Goal: Transaction & Acquisition: Purchase product/service

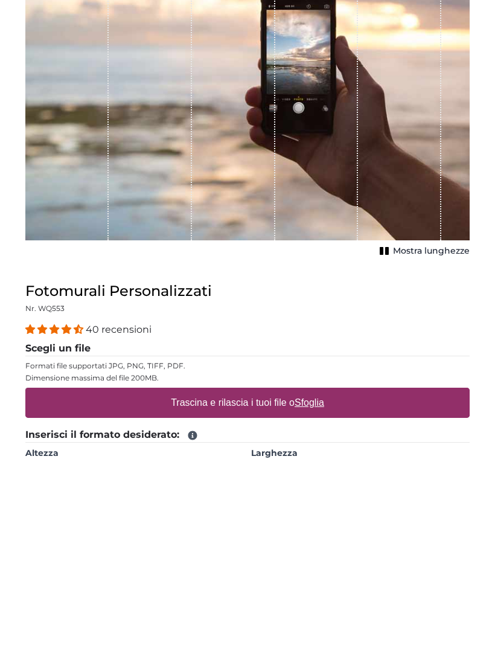
scroll to position [10, 0]
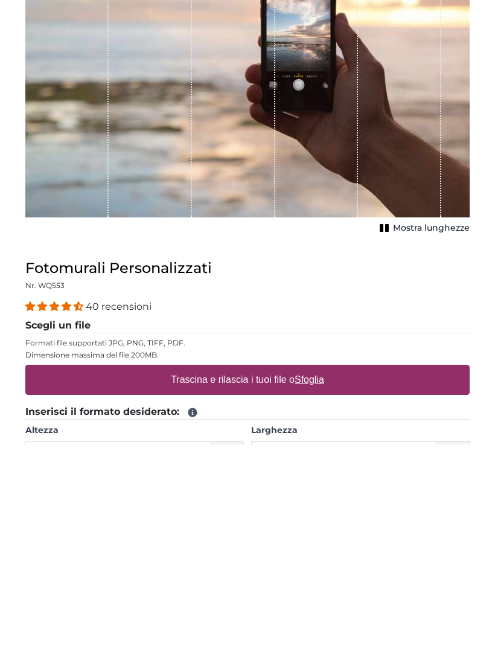
click at [285, 571] on label "Trascina e rilascia i tuoi file o Sfoglia" at bounding box center [247, 583] width 163 height 24
click at [285, 568] on input "Trascina e rilascia i tuoi file o Sfoglia" at bounding box center [247, 570] width 444 height 4
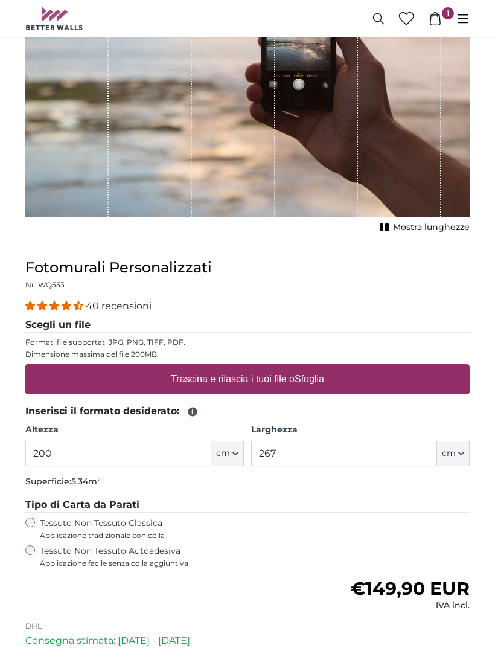
type input "**********"
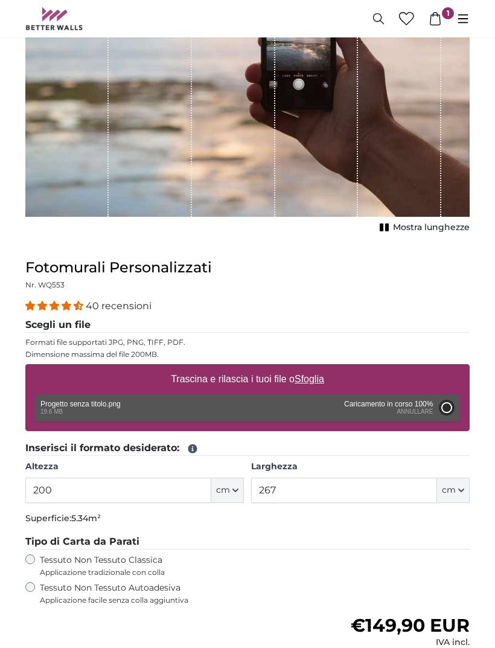
type input "200"
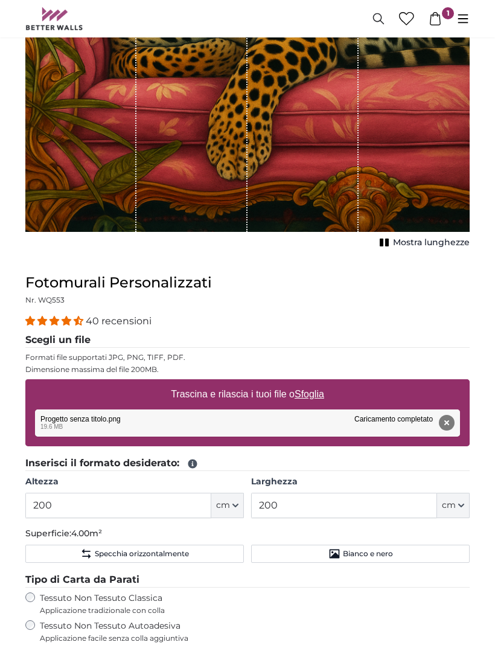
scroll to position [310, 0]
click at [141, 507] on input "200" at bounding box center [118, 505] width 186 height 25
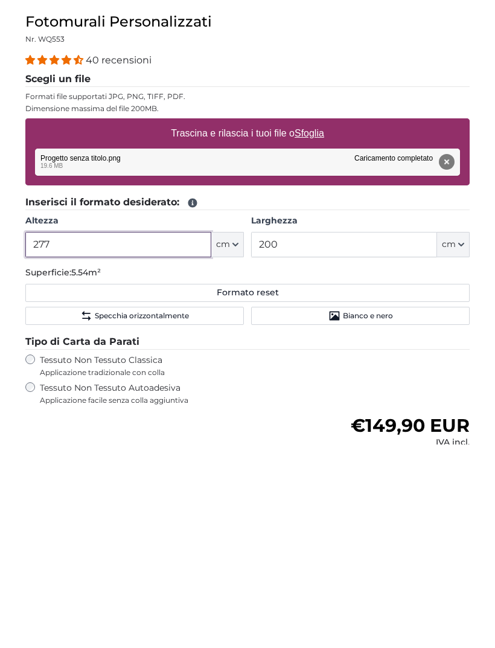
type input "277"
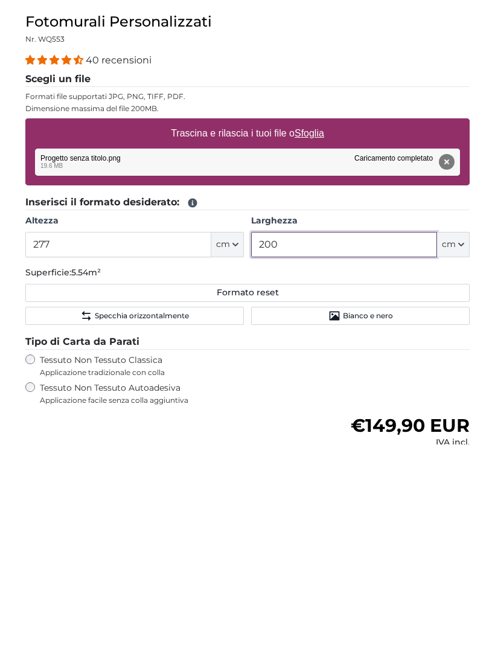
click at [366, 435] on input "200" at bounding box center [344, 447] width 186 height 25
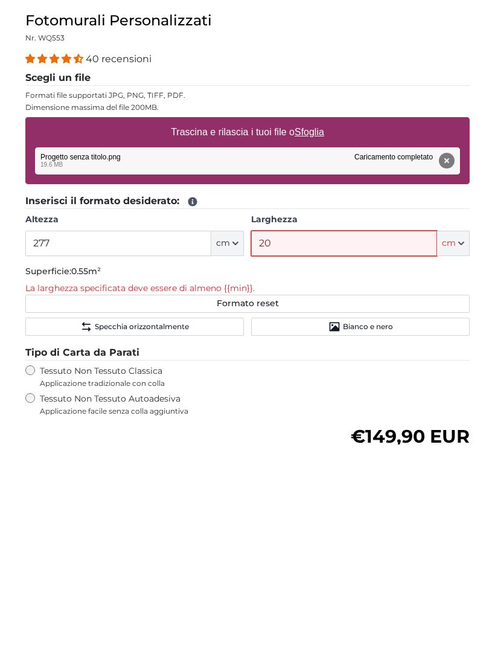
type input "203"
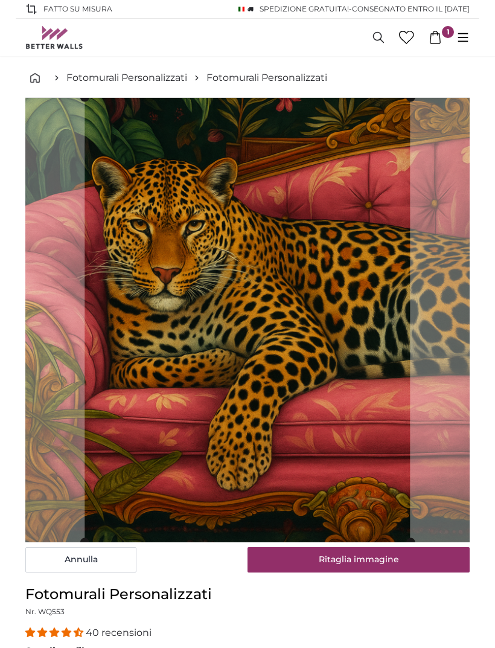
click at [320, 336] on cropper-handle at bounding box center [247, 320] width 325 height 444
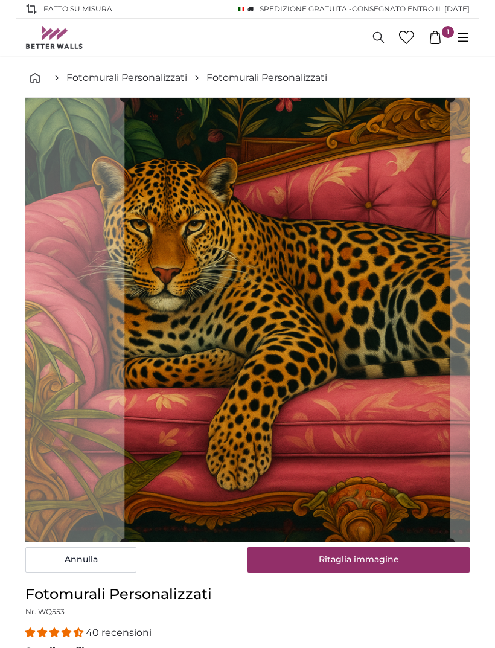
type input "203"
click at [85, 554] on button "Annulla" at bounding box center [80, 559] width 111 height 25
type input "200"
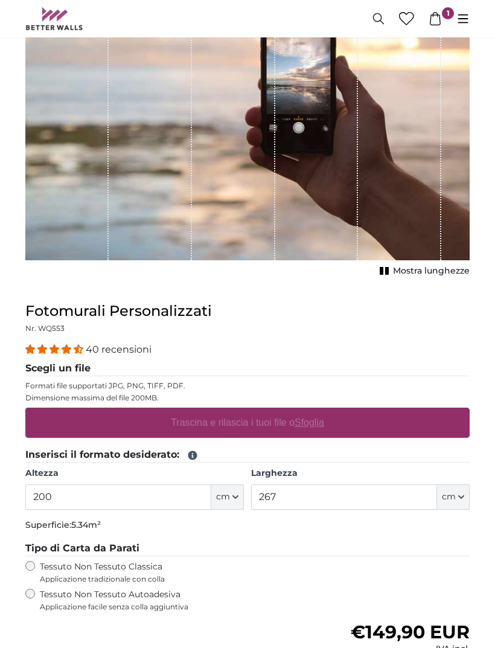
scroll to position [171, 0]
click at [271, 424] on label "Trascina e rilascia i tuoi file o Sfoglia" at bounding box center [247, 423] width 163 height 24
click at [271, 411] on input "Trascina e rilascia i tuoi file o Sfoglia" at bounding box center [247, 410] width 444 height 4
type input "**********"
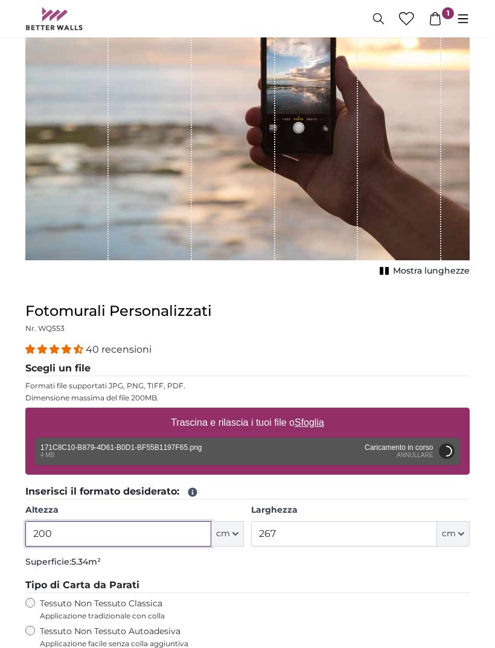
click at [144, 531] on input "200" at bounding box center [118, 533] width 186 height 25
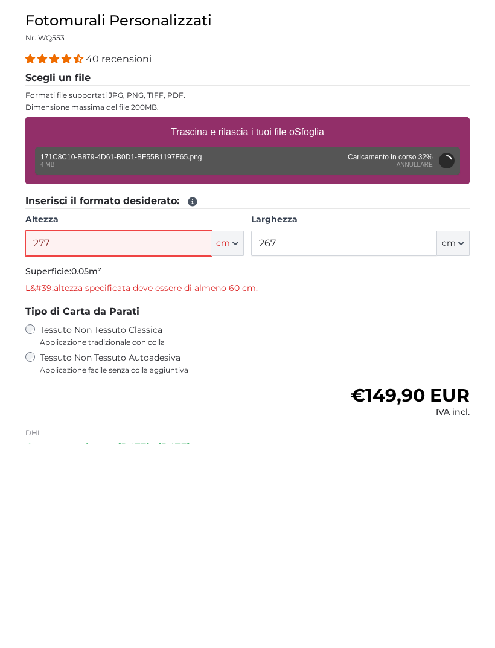
type input "277"
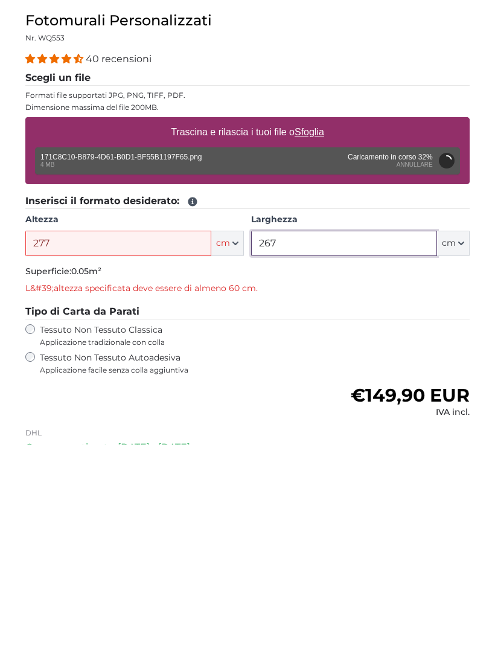
click at [327, 434] on input "267" at bounding box center [344, 446] width 186 height 25
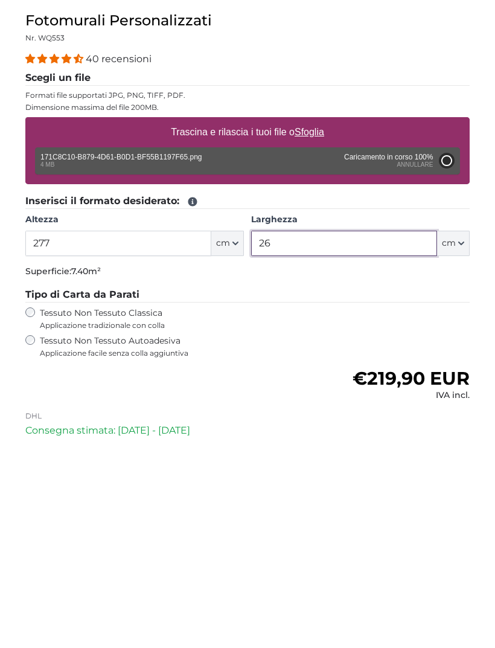
type input "2"
type input "98.5"
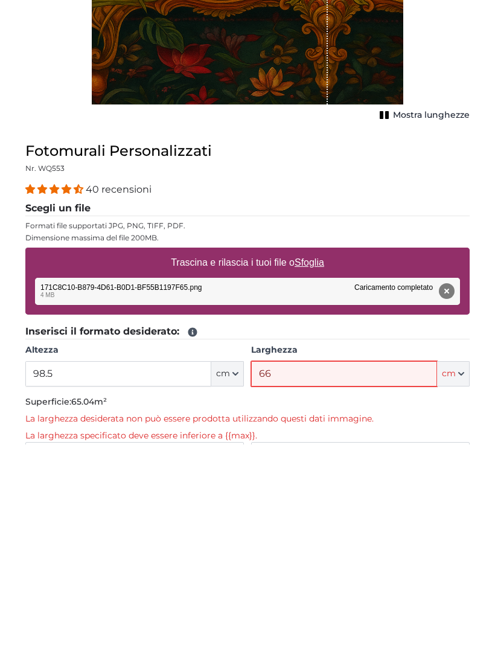
type input "6"
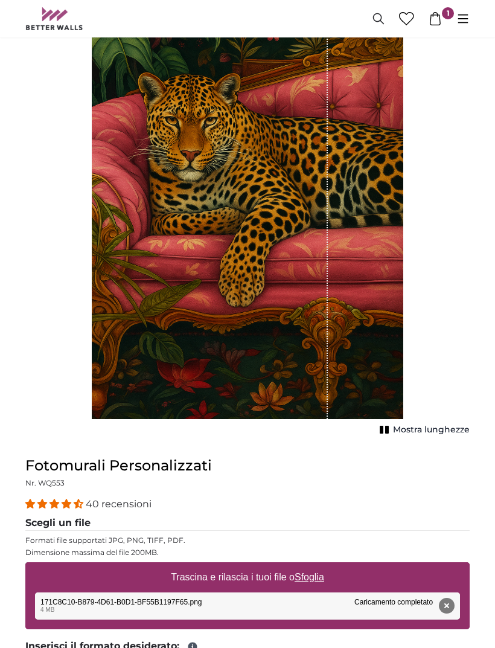
scroll to position [129, 0]
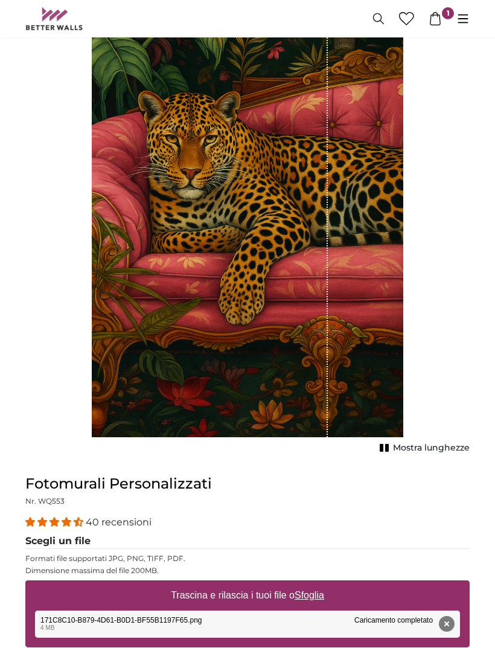
type input "203"
click at [381, 140] on div "1 of 1" at bounding box center [248, 203] width 312 height 468
click at [382, 215] on div "1 of 1" at bounding box center [248, 203] width 312 height 468
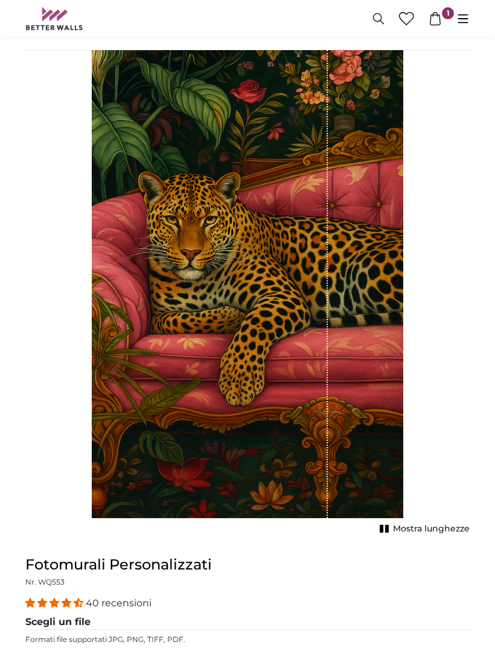
scroll to position [0, 0]
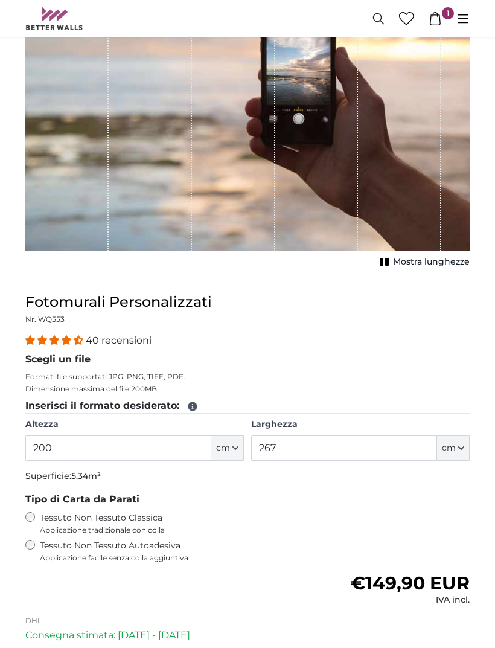
scroll to position [182, 0]
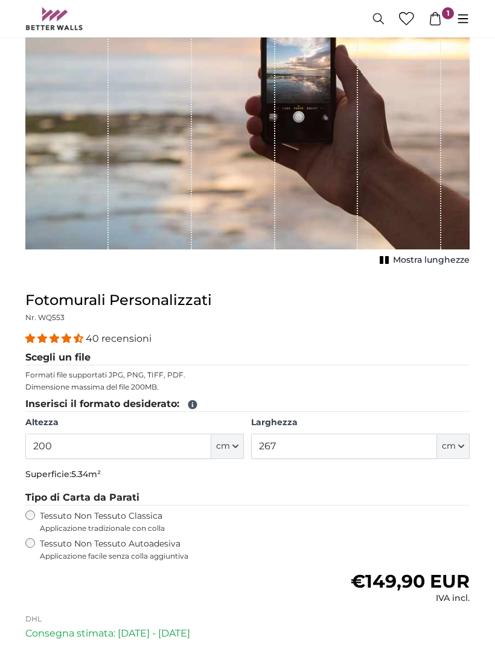
click at [139, 452] on input "200" at bounding box center [118, 446] width 186 height 25
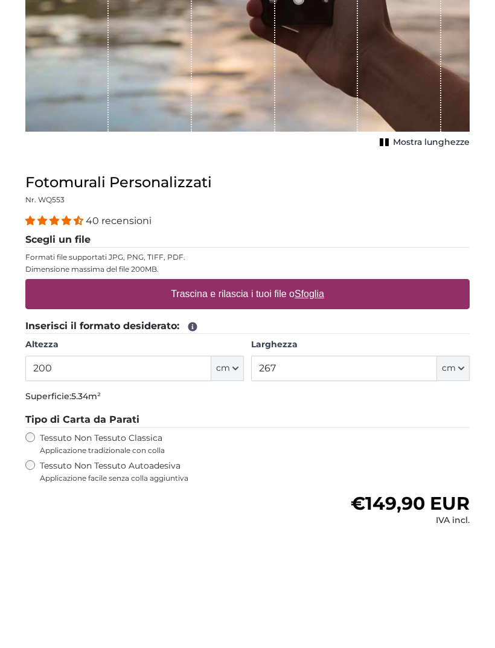
click at [231, 473] on button "cm" at bounding box center [227, 485] width 33 height 25
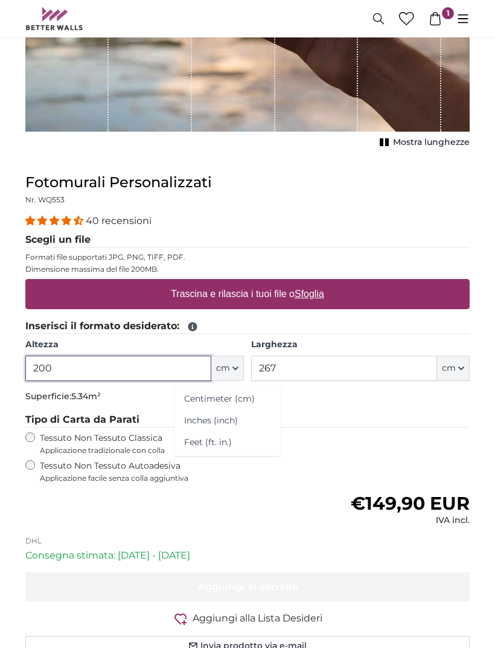
click at [150, 377] on input "200" at bounding box center [118, 368] width 186 height 25
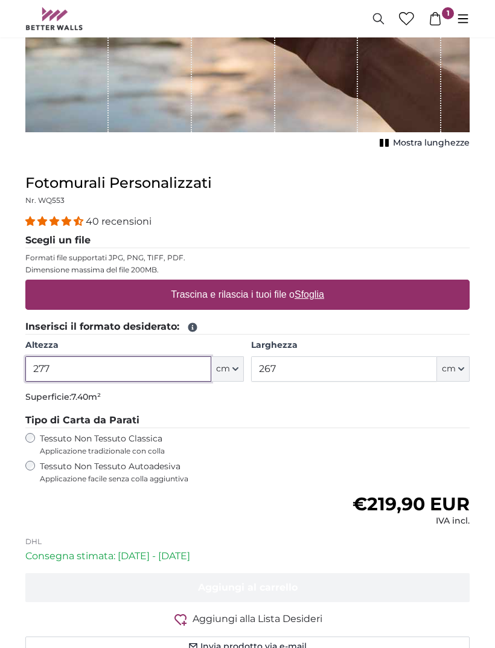
type input "277"
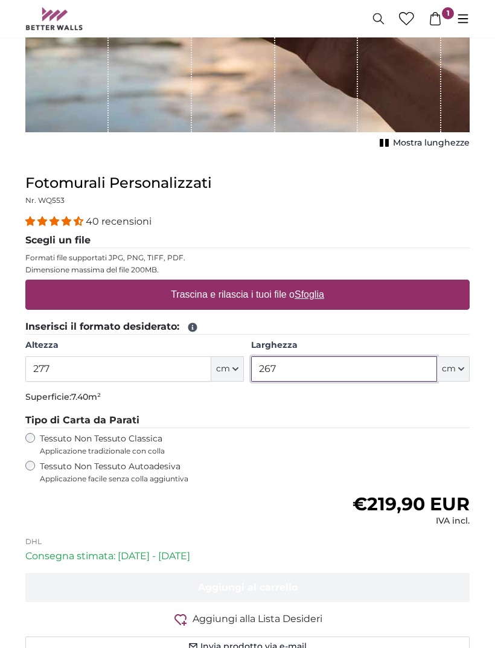
click at [376, 368] on input "267" at bounding box center [344, 368] width 186 height 25
type input "203"
click at [344, 298] on div "Trascina e rilascia i tuoi file o Sfoglia" at bounding box center [247, 295] width 444 height 30
click at [25, 280] on input "Trascina e rilascia i tuoi file o Sfoglia" at bounding box center [247, 282] width 444 height 4
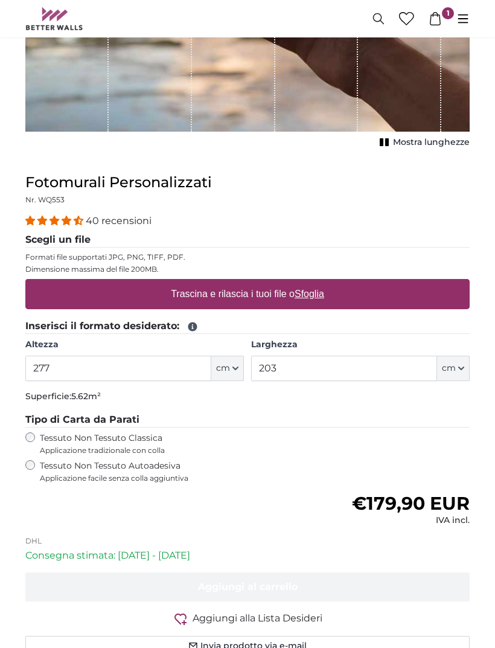
type input "**********"
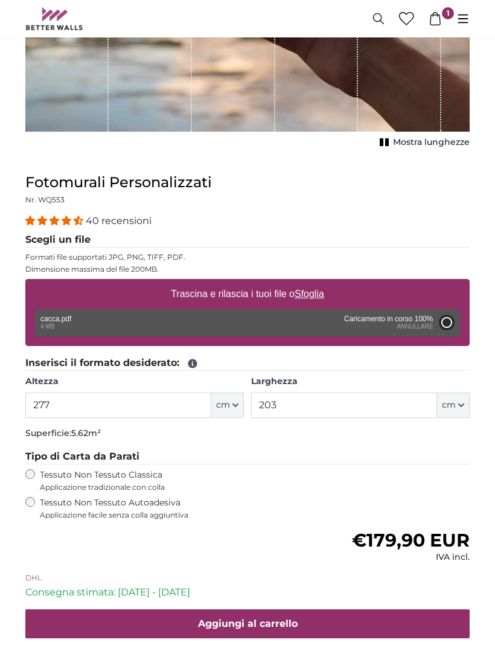
type input "200"
type input "148"
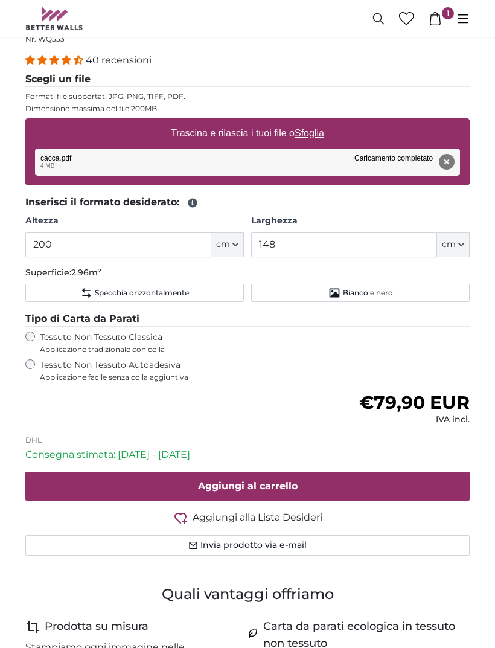
scroll to position [590, 0]
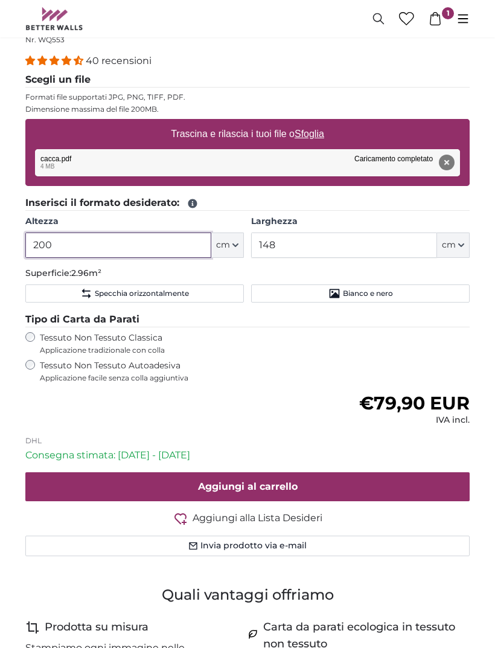
click at [62, 246] on input "200" at bounding box center [118, 244] width 186 height 25
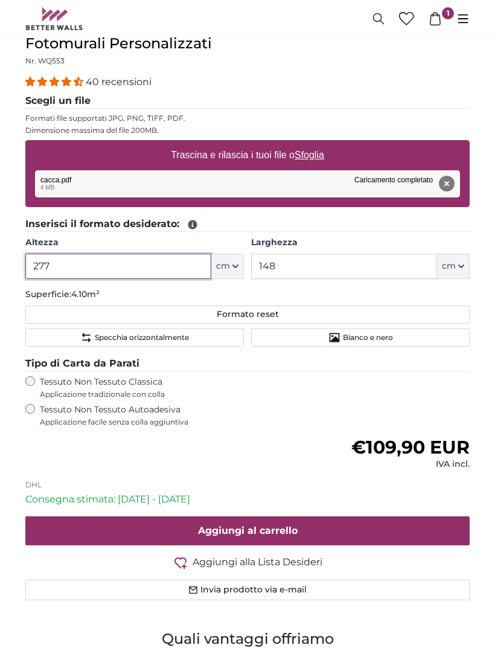
type input "277"
click at [360, 246] on label "Larghezza" at bounding box center [360, 243] width 219 height 12
click at [360, 254] on input "148" at bounding box center [344, 266] width 186 height 25
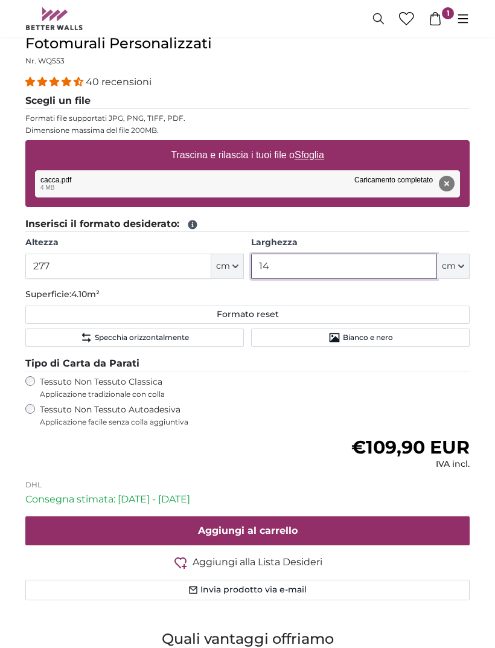
type input "1"
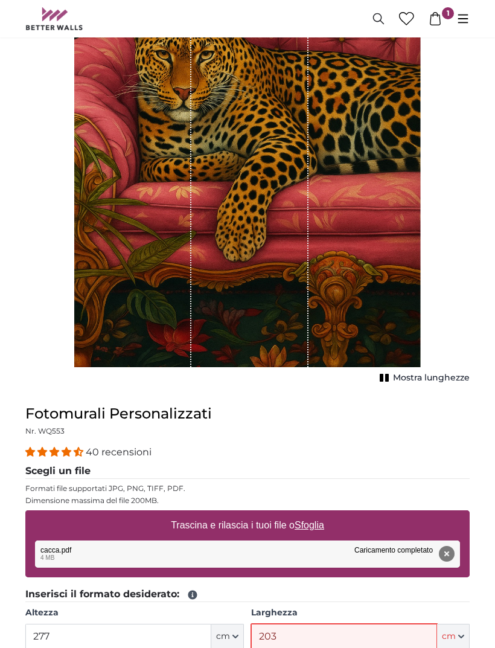
scroll to position [187, 0]
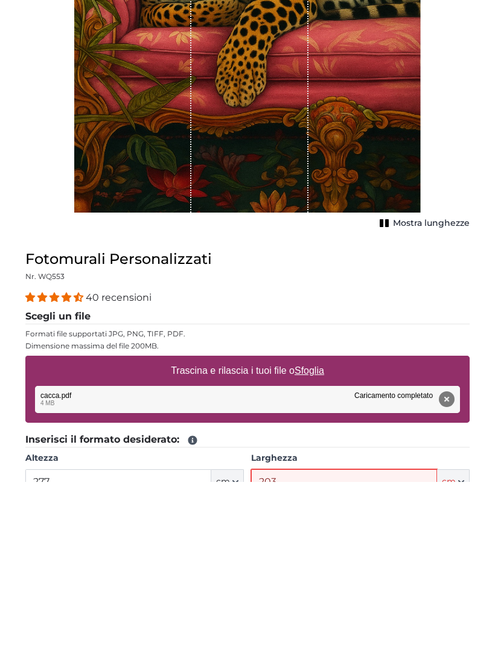
type input "203"
click at [310, 532] on u "Sfoglia" at bounding box center [310, 537] width 30 height 10
click at [310, 522] on input "Trascina e rilascia i tuoi file o Sfoglia" at bounding box center [247, 524] width 444 height 4
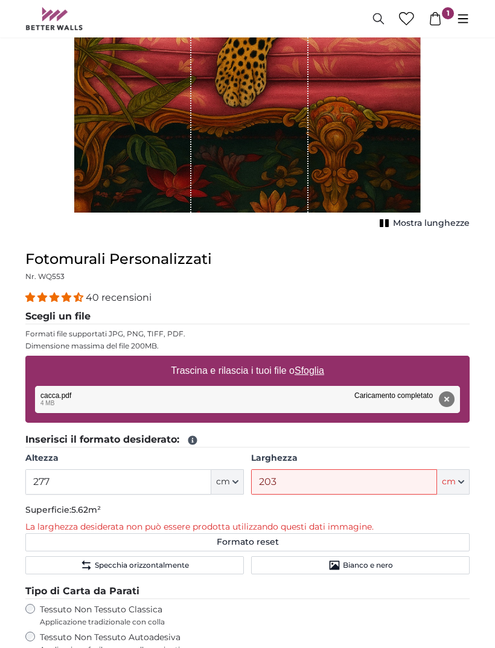
click at [314, 370] on u "Sfoglia" at bounding box center [310, 370] width 30 height 10
click at [314, 359] on input "Trascina e rilascia i tuoi file o Sfoglia" at bounding box center [247, 358] width 444 height 4
type input "**********"
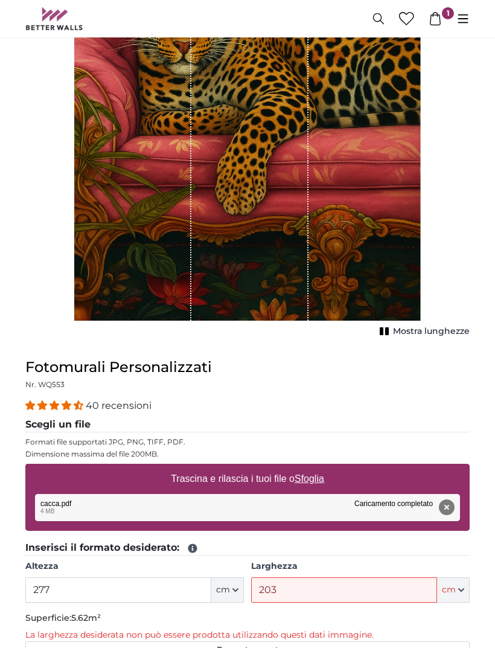
scroll to position [243, 0]
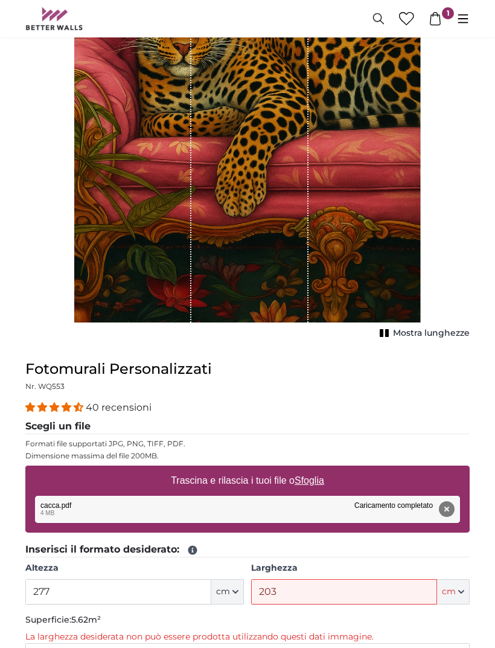
click at [318, 481] on u "Sfoglia" at bounding box center [310, 481] width 30 height 10
click at [318, 470] on input "Trascina e rilascia i tuoi file o Sfoglia" at bounding box center [247, 468] width 444 height 4
type input "**********"
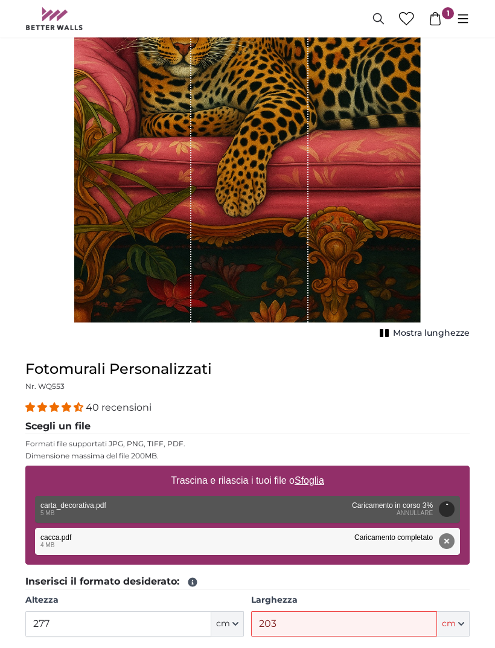
click at [447, 540] on button "Rimuovi" at bounding box center [447, 541] width 16 height 16
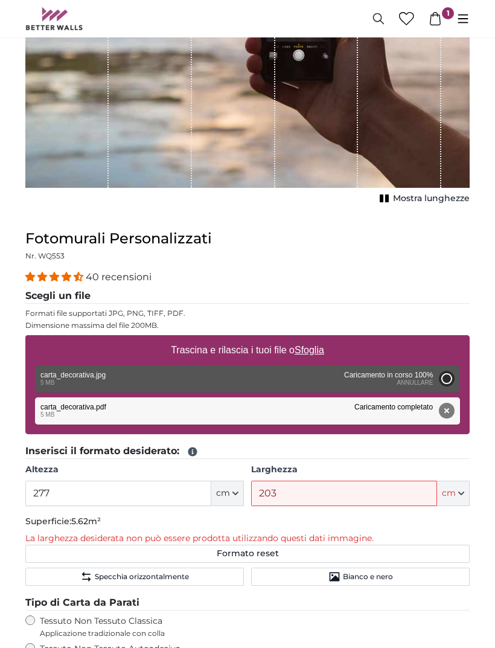
type input "148"
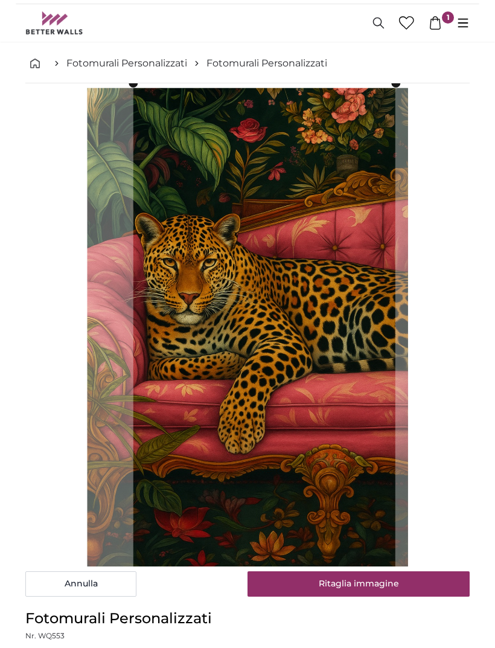
scroll to position [0, 0]
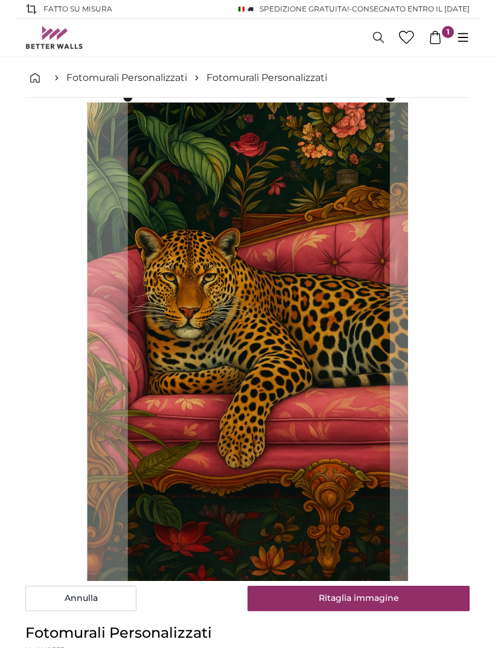
click at [383, 598] on button "Ritaglia immagine" at bounding box center [359, 598] width 222 height 25
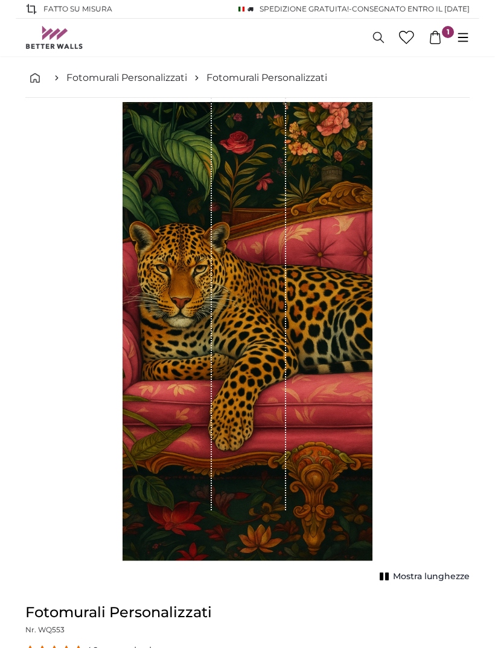
click at [465, 460] on div "Mostra lunghezze" at bounding box center [247, 339] width 444 height 483
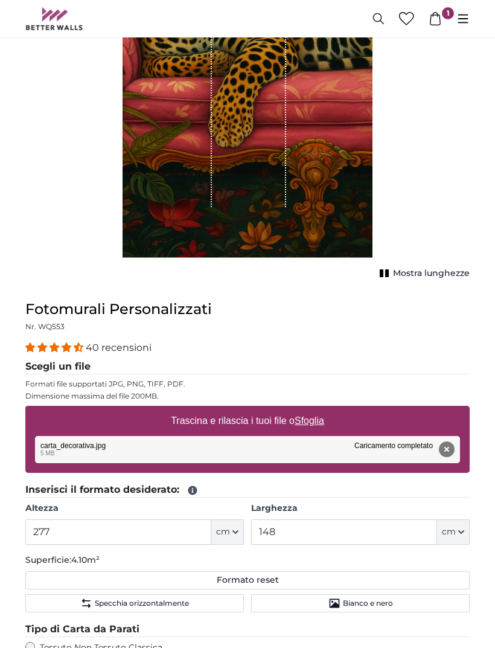
click at [449, 442] on button "Rimuovi" at bounding box center [447, 450] width 16 height 16
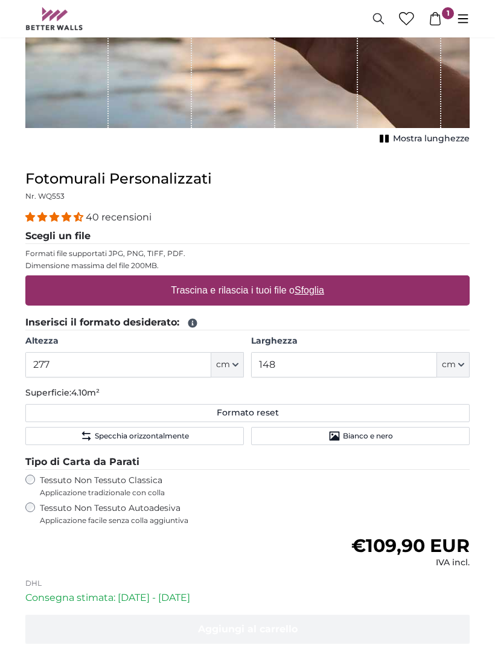
click at [328, 291] on label "Trascina e rilascia i tuoi file o Sfoglia" at bounding box center [247, 290] width 163 height 24
click at [328, 279] on input "Trascina e rilascia i tuoi file o Sfoglia" at bounding box center [247, 277] width 444 height 4
type input "**********"
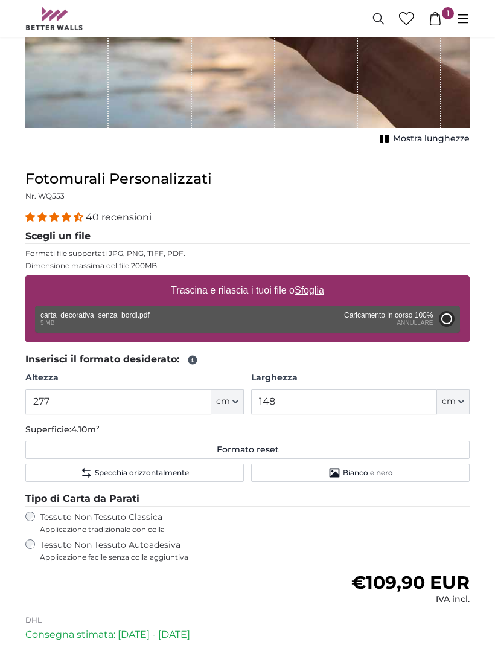
type input "200"
type input "146"
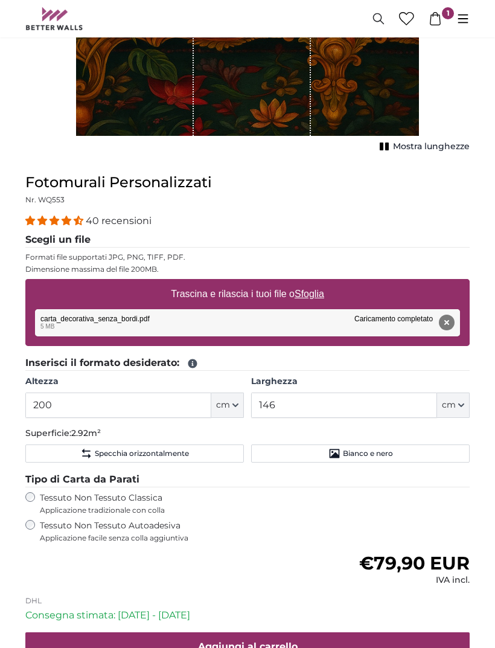
scroll to position [431, 0]
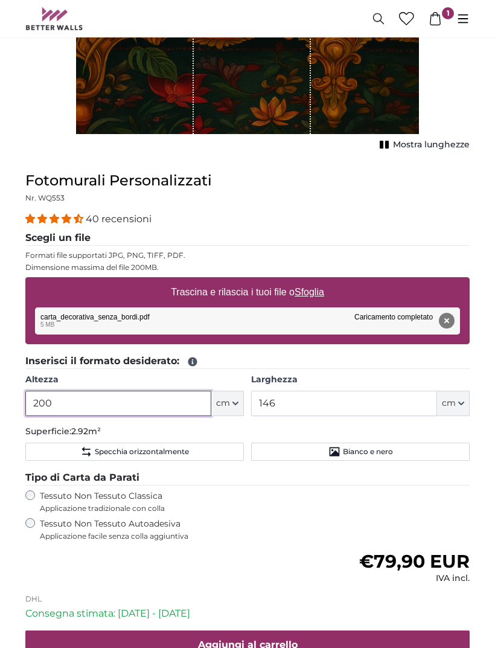
click at [164, 402] on input "200" at bounding box center [118, 403] width 186 height 25
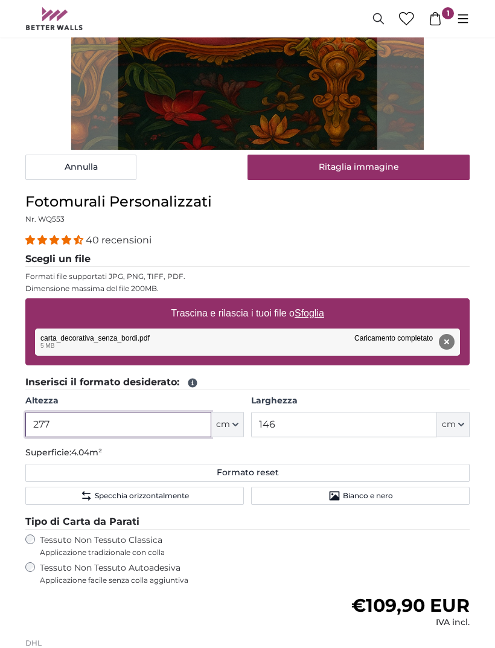
type input "277"
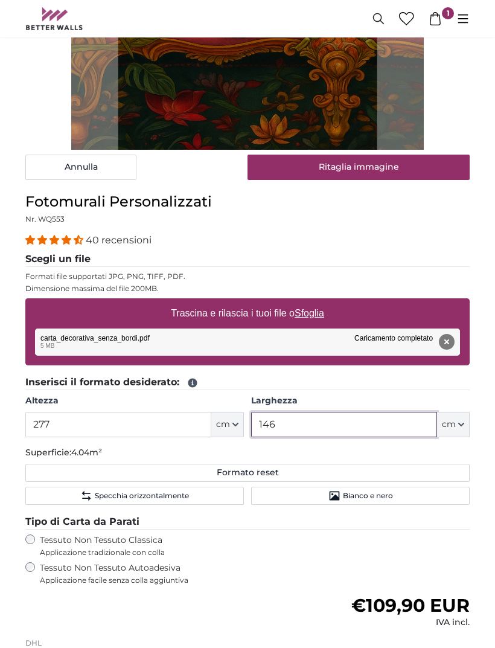
click at [347, 415] on input "146" at bounding box center [344, 424] width 186 height 25
click at [393, 417] on input "146" at bounding box center [344, 424] width 186 height 25
type input "1"
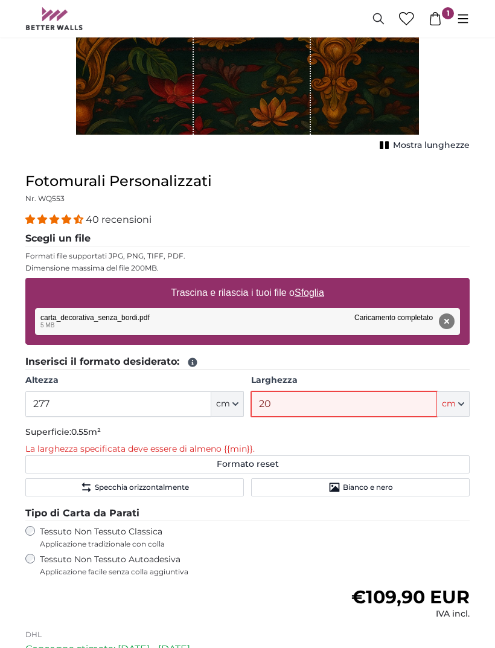
type input "203"
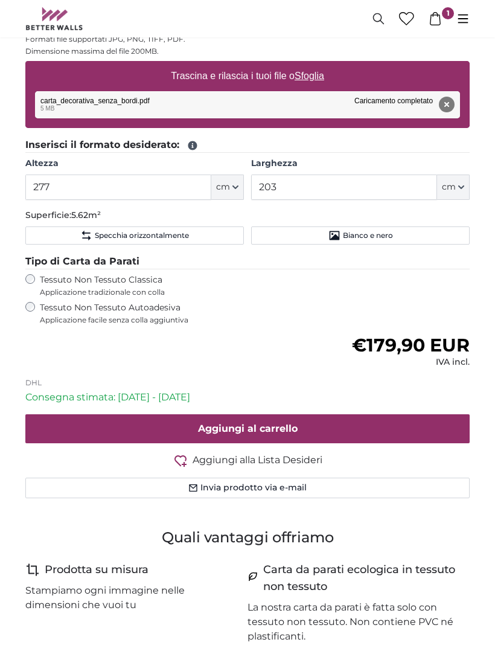
scroll to position [648, 0]
